Goal: Task Accomplishment & Management: Manage account settings

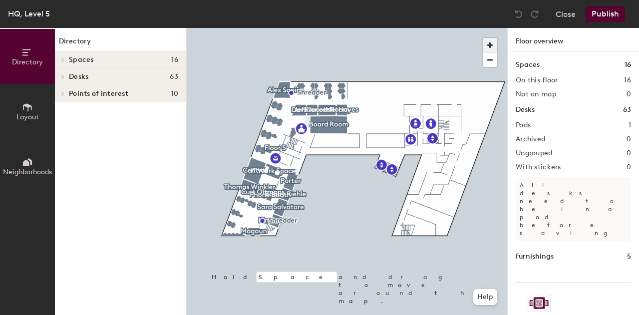
click at [492, 43] on span "button" at bounding box center [490, 45] width 14 height 14
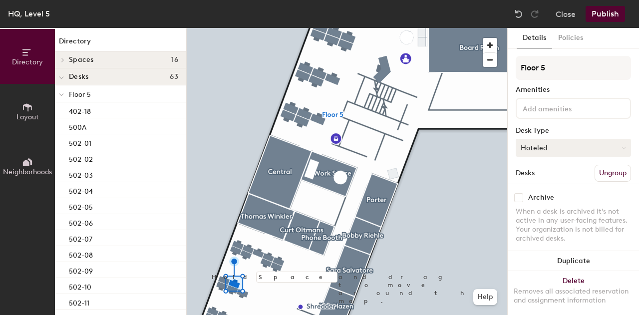
click at [619, 146] on button "Hoteled" at bounding box center [573, 148] width 115 height 18
click at [582, 180] on div "Assigned" at bounding box center [566, 178] width 100 height 15
click at [618, 146] on button "Hoteled" at bounding box center [573, 148] width 115 height 18
click at [538, 180] on div "Assigned" at bounding box center [566, 178] width 100 height 15
click at [609, 18] on button "Publish" at bounding box center [605, 14] width 39 height 16
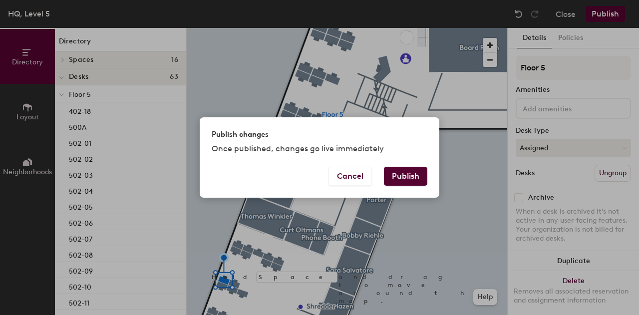
click at [411, 174] on button "Publish" at bounding box center [405, 176] width 43 height 19
